Goal: Navigation & Orientation: Find specific page/section

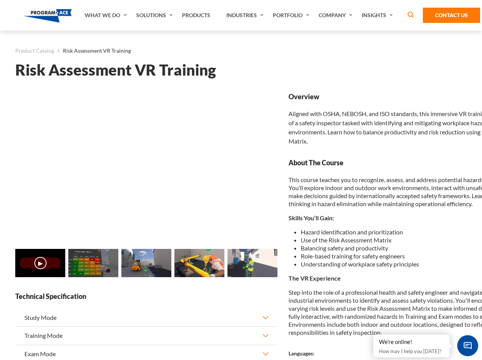
click at [155, 15] on link "Solutions" at bounding box center [155, 15] width 46 height 31
click at [0, 0] on div "AI & Computer Vision Solutions Computer Vision Quality Control AI tools for fas…" at bounding box center [0, 0] width 0 height 0
click at [0, 0] on div "AI & Computer Vision Solutions Virtual Training Solutions Virtual Tour Solution…" at bounding box center [0, 0] width 0 height 0
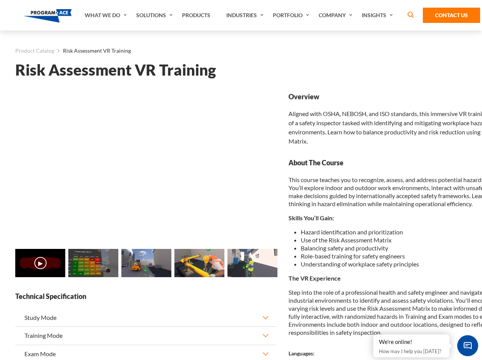
click at [0, 0] on div "AI & Computer Vision Solutions Virtual Training Solutions Virtual Tour Solution…" at bounding box center [0, 0] width 0 height 0
click at [0, 0] on div "AI & Computer Vision Solutions Computer Vision Quality Control AI tools for fas…" at bounding box center [0, 0] width 0 height 0
